Goal: Find specific page/section: Find specific page/section

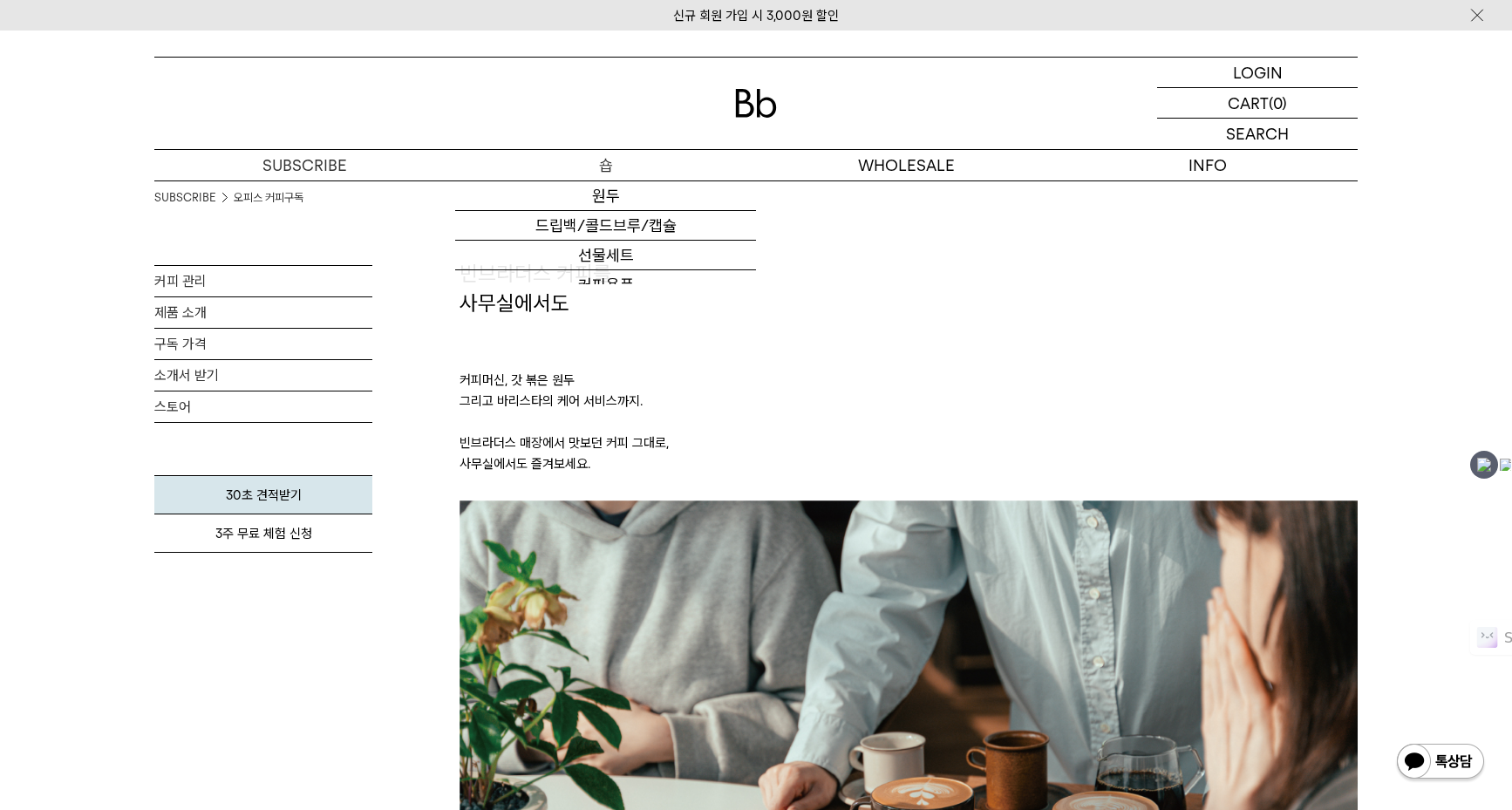
click at [614, 161] on p "숍" at bounding box center [606, 164] width 301 height 31
